Goal: Contribute content

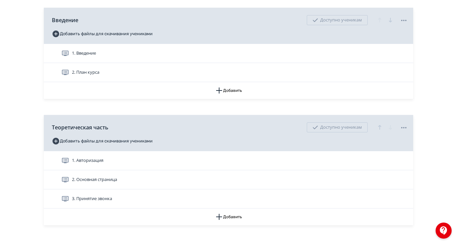
scroll to position [181, 0]
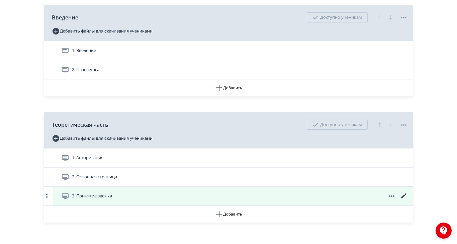
click at [112, 199] on span "3. Принятие звонка" at bounding box center [92, 196] width 40 height 7
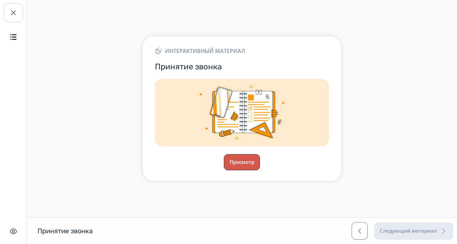
click at [260, 170] on button "Просмотр" at bounding box center [242, 162] width 36 height 16
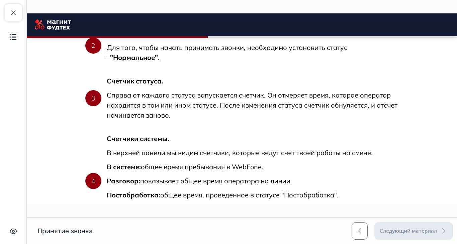
scroll to position [548, 0]
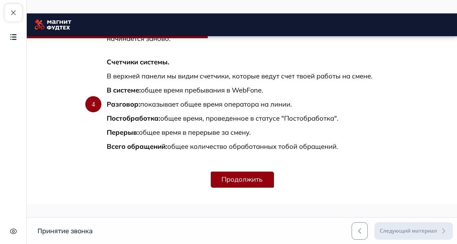
click at [274, 179] on button "Продолжить" at bounding box center [242, 178] width 63 height 15
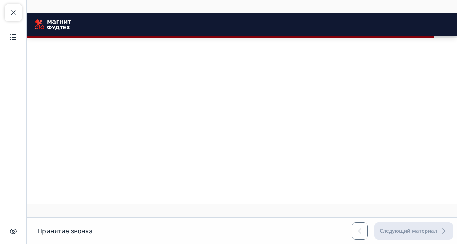
scroll to position [908, 0]
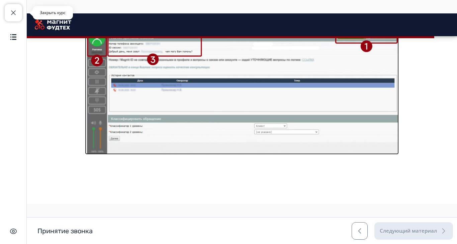
click at [11, 13] on span "button" at bounding box center [13, 13] width 8 height 8
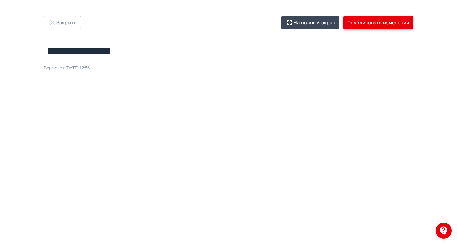
click at [414, 18] on button "Опубликовать изменения" at bounding box center [379, 22] width 70 height 13
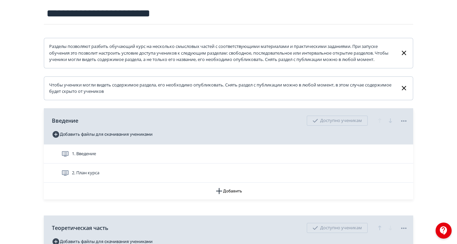
scroll to position [181, 0]
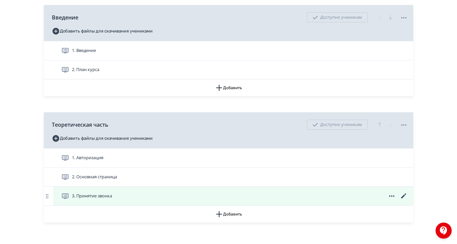
click at [112, 199] on span "3. Принятие звонка" at bounding box center [92, 196] width 40 height 7
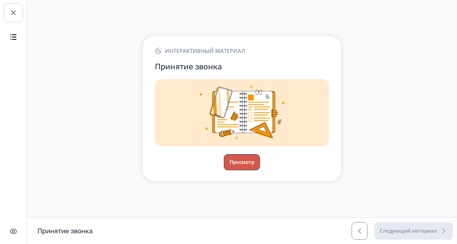
click at [260, 170] on button "Просмотр" at bounding box center [242, 162] width 36 height 16
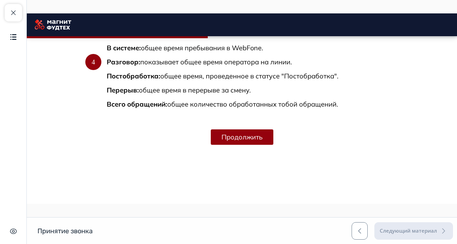
scroll to position [548, 0]
click at [274, 145] on button "Продолжить" at bounding box center [242, 136] width 63 height 15
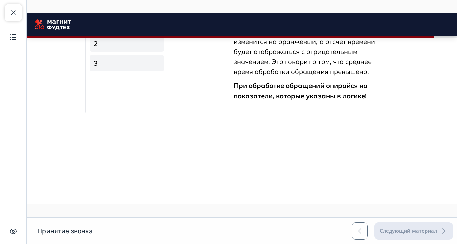
scroll to position [1048, 0]
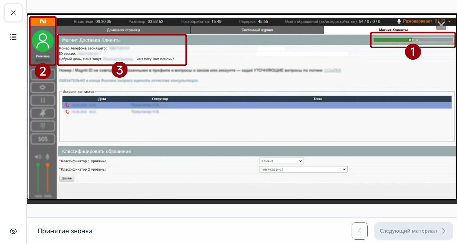
click at [336, 127] on img at bounding box center [242, 107] width 431 height 186
click at [445, 26] on line "Close" at bounding box center [441, 25] width 7 height 7
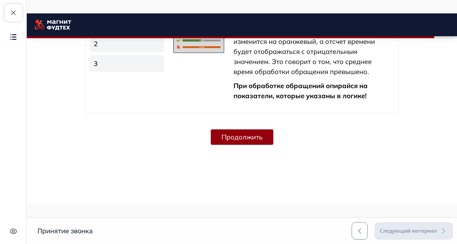
scroll to position [908, 0]
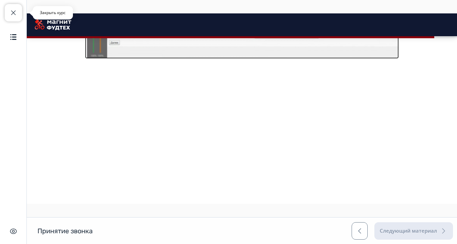
click at [11, 11] on span "button" at bounding box center [13, 13] width 8 height 8
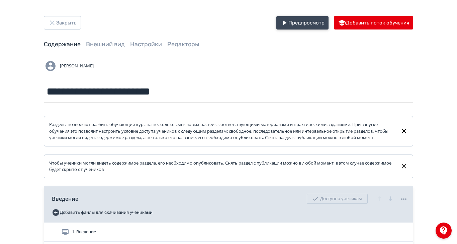
click at [329, 25] on button "Предпросмотр" at bounding box center [303, 22] width 52 height 13
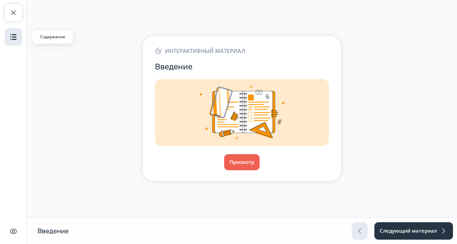
click at [14, 40] on img "button" at bounding box center [13, 37] width 8 height 8
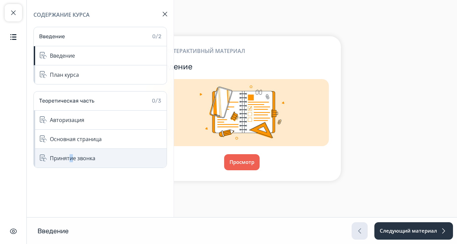
click at [71, 152] on div "Принятие звонка" at bounding box center [100, 158] width 133 height 19
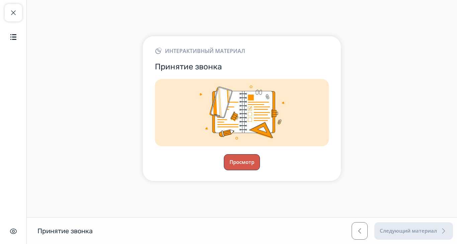
click at [260, 170] on button "Просмотр" at bounding box center [242, 162] width 36 height 16
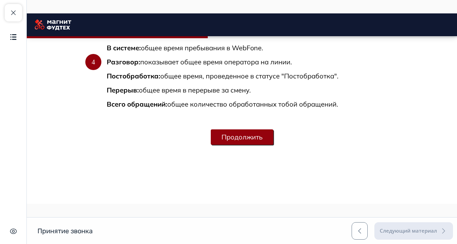
click at [274, 145] on button "Продолжить" at bounding box center [242, 136] width 63 height 15
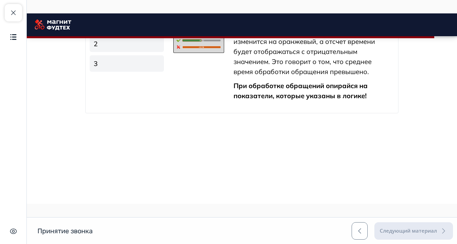
scroll to position [1093, 0]
click at [13, 15] on span "button" at bounding box center [13, 13] width 8 height 8
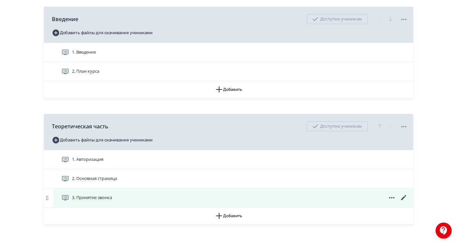
scroll to position [181, 0]
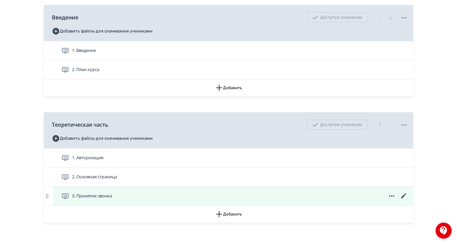
click at [406, 198] on icon at bounding box center [403, 195] width 5 height 5
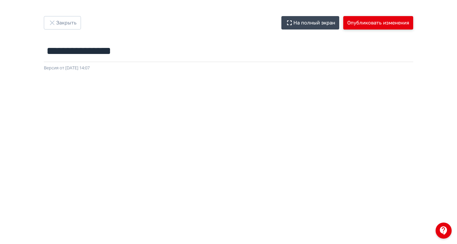
click at [414, 23] on button "Опубликовать изменения" at bounding box center [379, 22] width 70 height 13
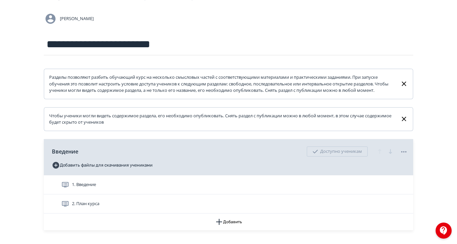
scroll to position [134, 0]
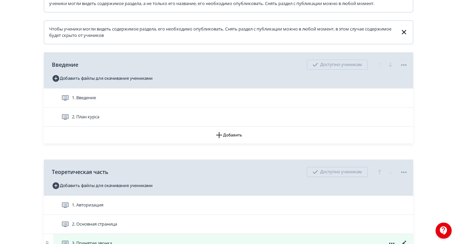
click at [112, 243] on span "3. Принятие звонка" at bounding box center [92, 243] width 40 height 7
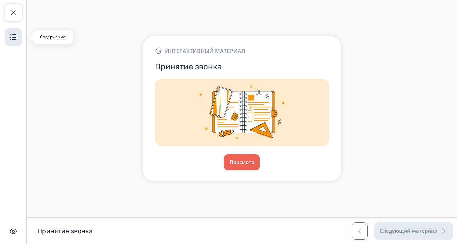
click at [12, 36] on img "button" at bounding box center [13, 37] width 8 height 8
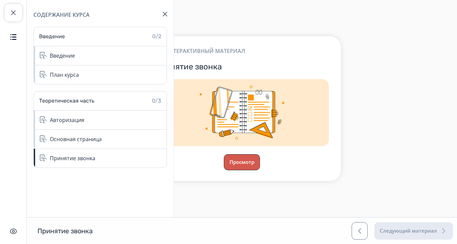
click at [260, 170] on button "Просмотр" at bounding box center [242, 162] width 36 height 16
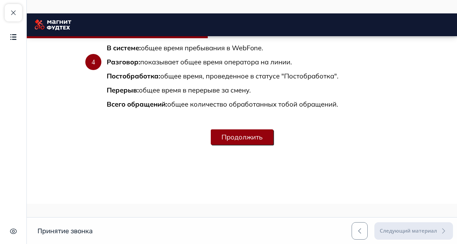
click at [274, 145] on button "Продолжить" at bounding box center [242, 136] width 63 height 15
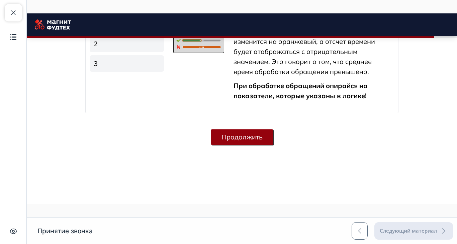
scroll to position [1220, 0]
click at [274, 145] on button "Продолжить" at bounding box center [242, 136] width 63 height 15
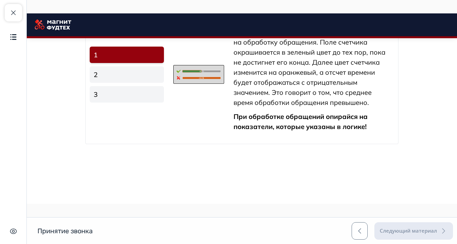
scroll to position [1190, 0]
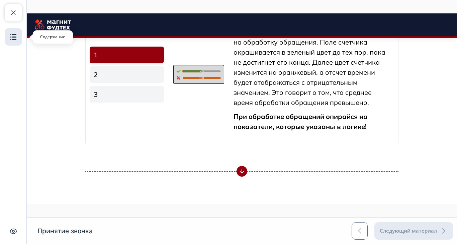
click at [11, 36] on img "button" at bounding box center [13, 37] width 8 height 8
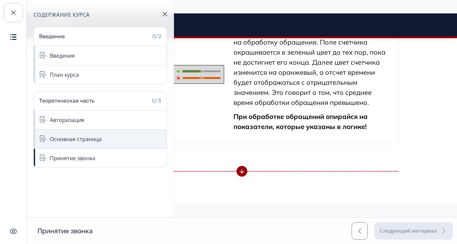
drag, startPoint x: 50, startPoint y: 154, endPoint x: 51, endPoint y: 144, distance: 10.1
click at [50, 152] on div "Принятие звонка" at bounding box center [100, 158] width 133 height 19
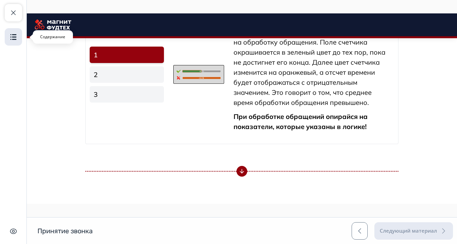
click at [14, 35] on img "button" at bounding box center [13, 37] width 8 height 8
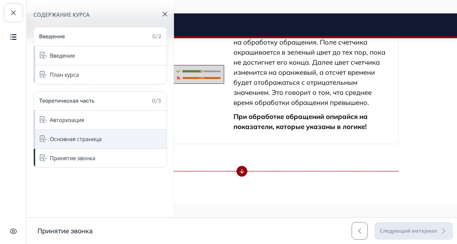
click at [63, 133] on div "Основная страница" at bounding box center [100, 139] width 133 height 19
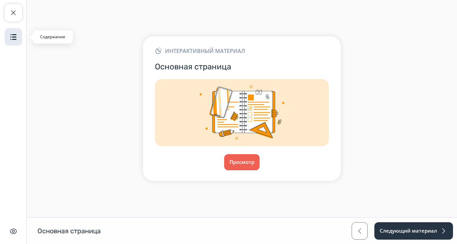
click at [9, 33] on img "button" at bounding box center [13, 37] width 8 height 8
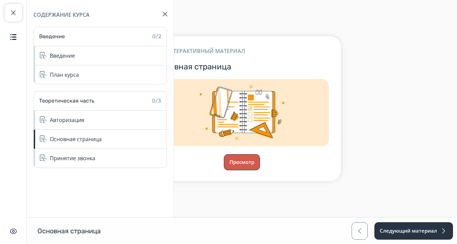
click at [260, 170] on button "Просмотр" at bounding box center [242, 162] width 36 height 16
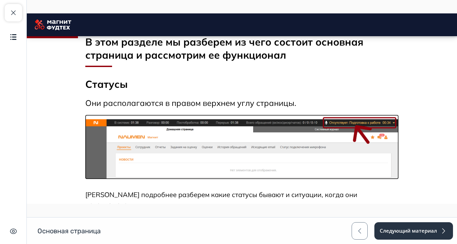
scroll to position [178, 0]
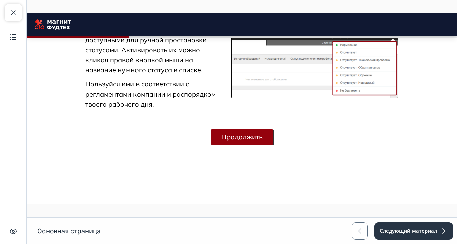
click at [274, 145] on button "Продолжить" at bounding box center [242, 136] width 63 height 15
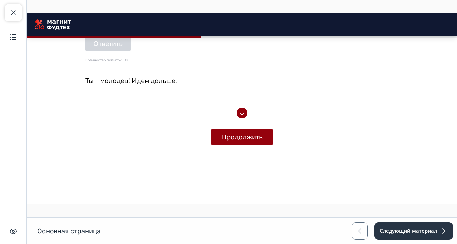
click at [274, 145] on button "Продолжить" at bounding box center [242, 136] width 63 height 15
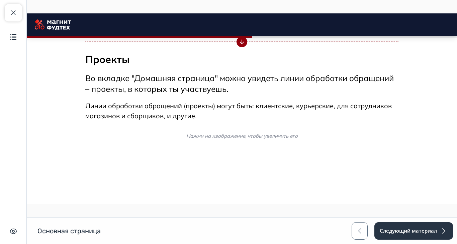
scroll to position [1483, 0]
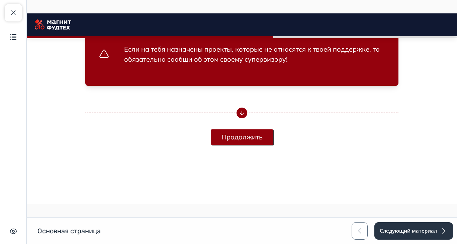
click at [274, 145] on button "Продолжить" at bounding box center [242, 136] width 63 height 15
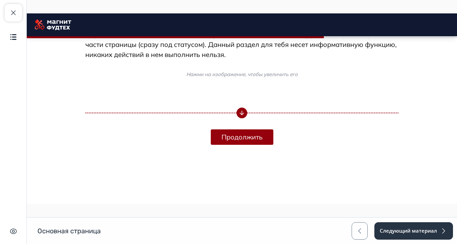
scroll to position [1866, 0]
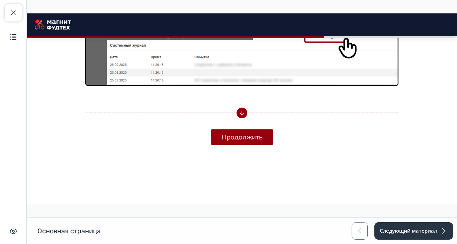
click at [274, 145] on button "Продолжить" at bounding box center [242, 136] width 63 height 15
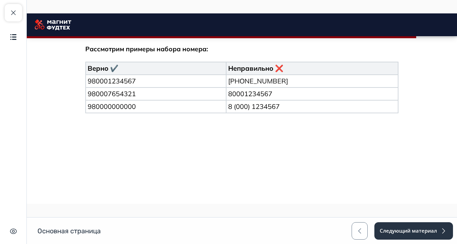
scroll to position [2534, 0]
click at [274, 145] on button "Продолжить" at bounding box center [242, 136] width 63 height 15
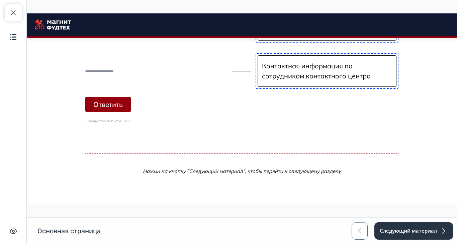
scroll to position [2745, 0]
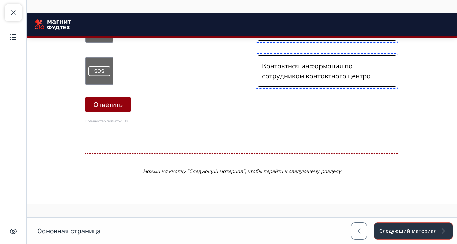
click at [453, 239] on button "Следующий материал" at bounding box center [413, 230] width 79 height 17
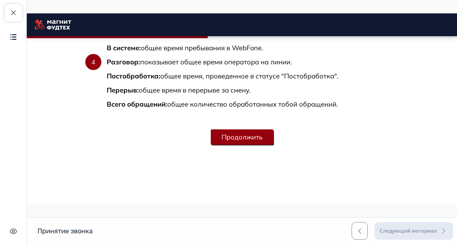
click at [274, 145] on button "Продолжить" at bounding box center [242, 136] width 63 height 15
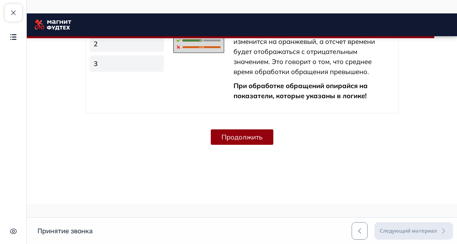
scroll to position [1220, 0]
click at [12, 15] on span "button" at bounding box center [13, 13] width 8 height 8
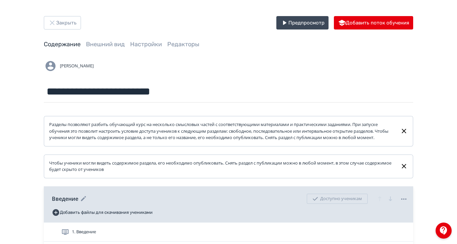
click at [408, 203] on icon at bounding box center [404, 199] width 8 height 8
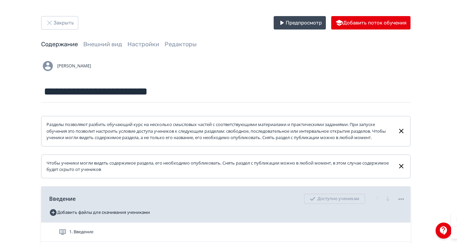
click at [457, 179] on div "Удалить Снять с публикации" at bounding box center [228, 122] width 457 height 244
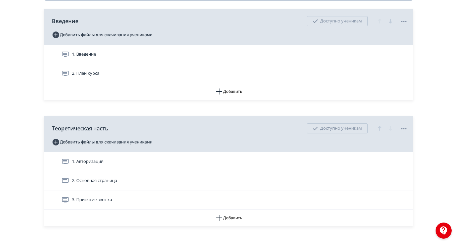
scroll to position [181, 0]
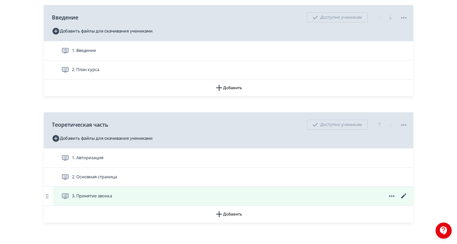
click at [408, 200] on span at bounding box center [392, 196] width 32 height 8
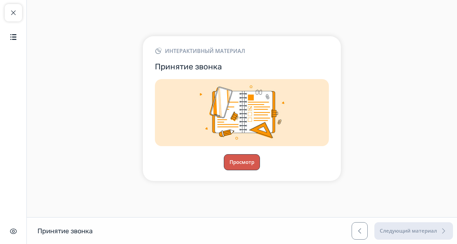
click at [260, 170] on button "Просмотр" at bounding box center [242, 162] width 36 height 16
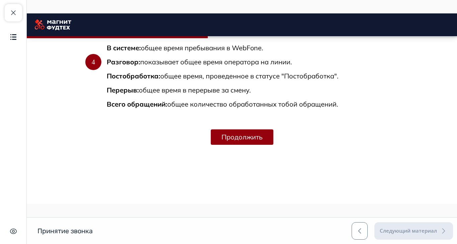
scroll to position [548, 0]
click at [274, 145] on button "Продолжить" at bounding box center [242, 136] width 63 height 15
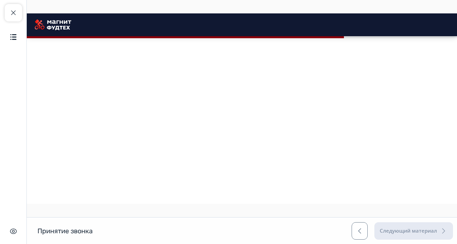
scroll to position [825, 0]
drag, startPoint x: 5, startPoint y: 16, endPoint x: 18, endPoint y: 24, distance: 15.0
click at [5, 16] on button "Закрыть курс" at bounding box center [13, 12] width 17 height 17
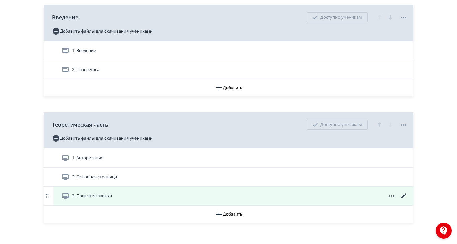
click at [408, 200] on icon at bounding box center [404, 196] width 8 height 8
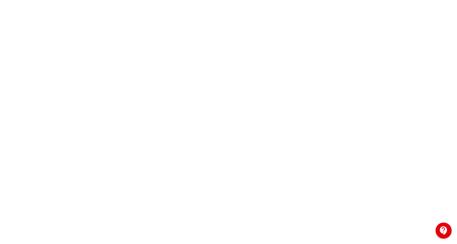
scroll to position [89, 0]
drag, startPoint x: 3, startPoint y: 127, endPoint x: 12, endPoint y: 132, distance: 9.9
click at [3, 127] on div at bounding box center [228, 132] width 457 height 301
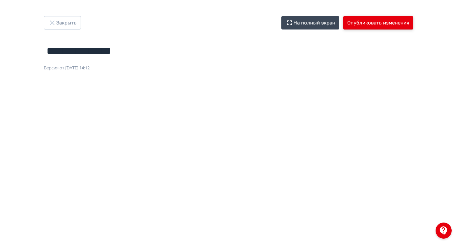
click at [414, 24] on button "Опубликовать изменения" at bounding box center [379, 22] width 70 height 13
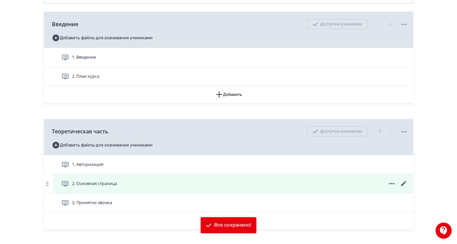
scroll to position [181, 0]
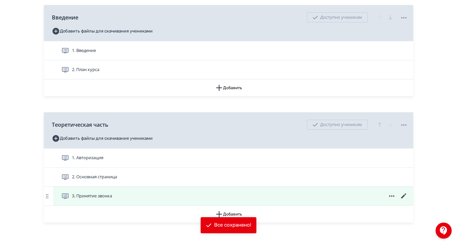
click at [112, 199] on span "3. Принятие звонка" at bounding box center [92, 196] width 40 height 7
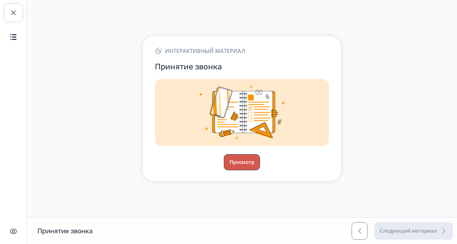
click at [260, 170] on button "Просмотр" at bounding box center [242, 162] width 36 height 16
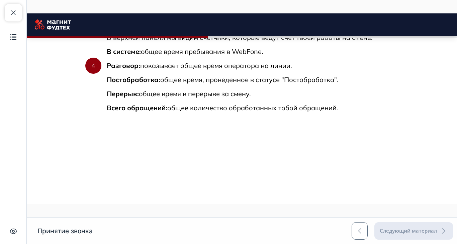
scroll to position [548, 0]
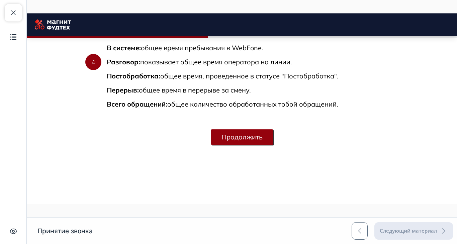
click at [274, 145] on button "Продолжить" at bounding box center [242, 136] width 63 height 15
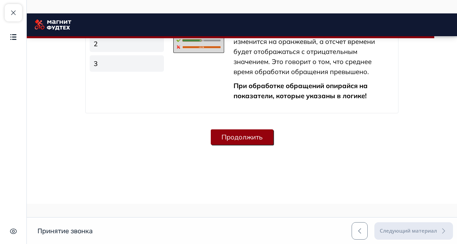
click at [274, 145] on button "Продолжить" at bounding box center [242, 136] width 63 height 15
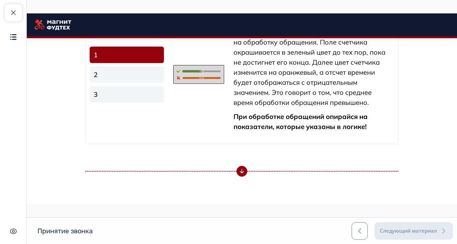
drag, startPoint x: 1, startPoint y: 11, endPoint x: 7, endPoint y: 14, distance: 6.7
click at [1, 11] on div "Закрыть курс Содержание Скрыть интерфейс" at bounding box center [13, 122] width 27 height 244
drag, startPoint x: 9, startPoint y: 14, endPoint x: 76, endPoint y: 40, distance: 71.6
click at [9, 14] on span "button" at bounding box center [13, 13] width 8 height 8
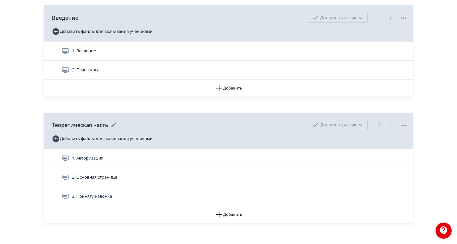
scroll to position [181, 0]
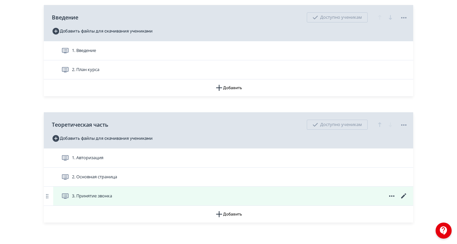
click at [408, 200] on icon at bounding box center [404, 196] width 8 height 8
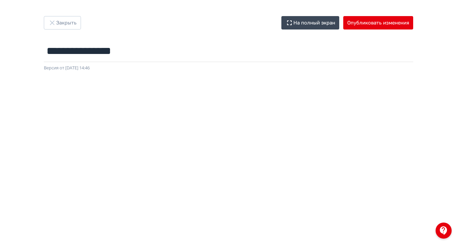
click at [452, 238] on div at bounding box center [444, 230] width 16 height 16
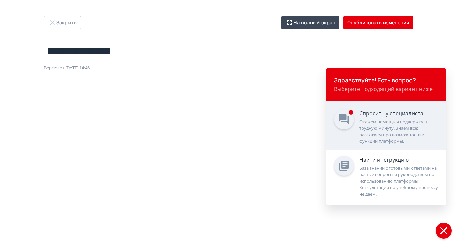
click at [439, 145] on div "Окажем помощь и поддержку в трудную минуту. Знаем все: расскажем про возможност…" at bounding box center [399, 132] width 79 height 26
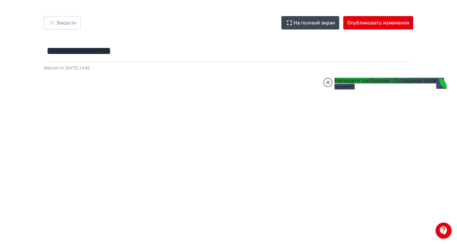
scroll to position [29, 0]
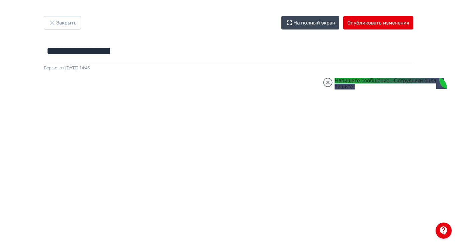
type textarea "**********"
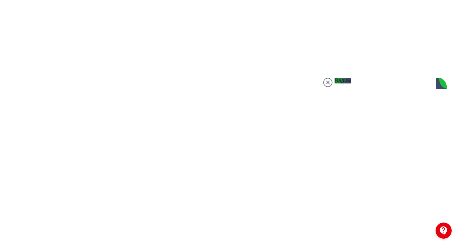
scroll to position [1507, 0]
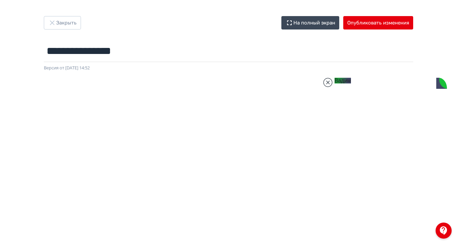
scroll to position [29, 0]
type textarea "**********"
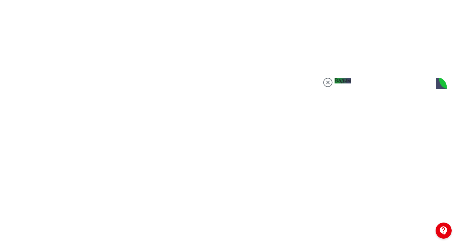
scroll to position [102, 0]
type textarea "**********"
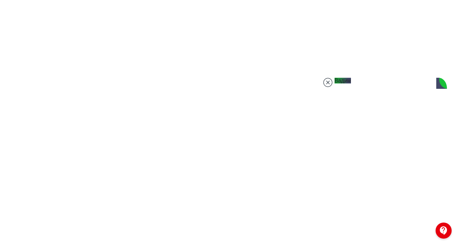
scroll to position [9, 0]
type textarea "**********"
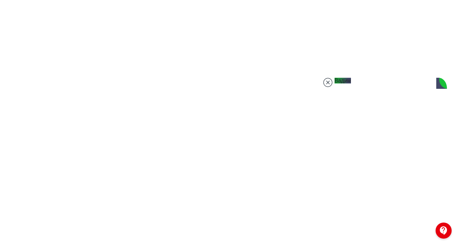
type textarea "**********"
click at [333, 87] on jdiv at bounding box center [327, 82] width 9 height 9
